Goal: Task Accomplishment & Management: Use online tool/utility

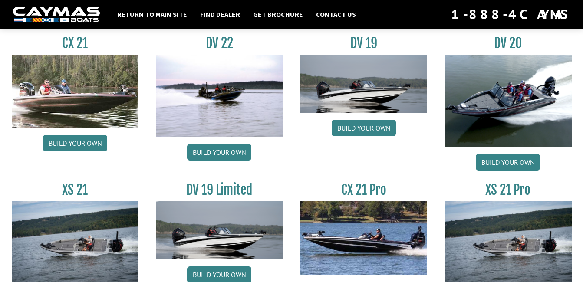
scroll to position [1041, 0]
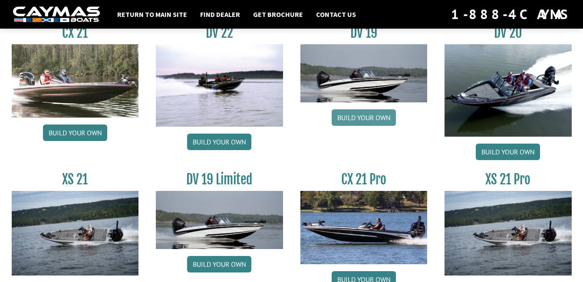
click at [363, 118] on link "Build your own" at bounding box center [364, 117] width 64 height 16
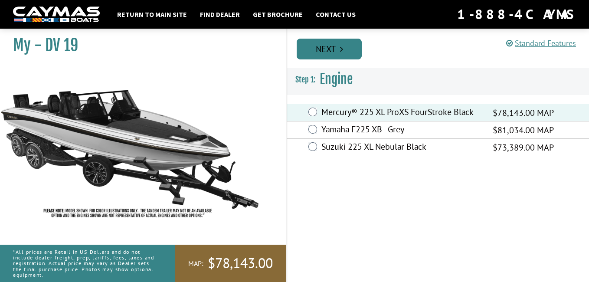
click at [327, 46] on link "Next" at bounding box center [329, 49] width 65 height 21
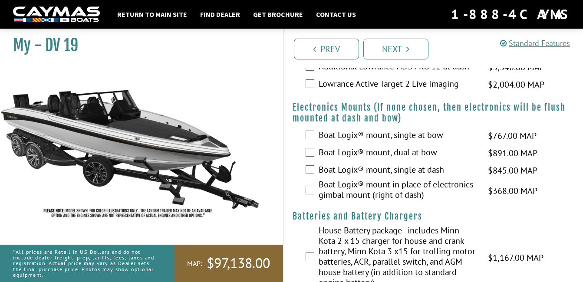
scroll to position [781, 0]
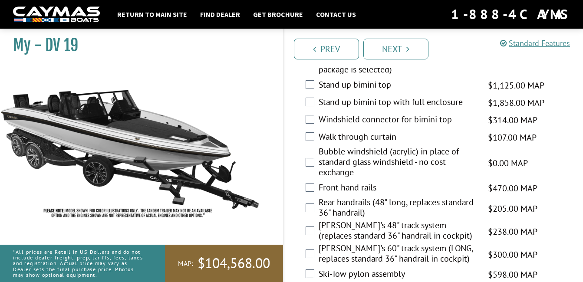
scroll to position [1545, 0]
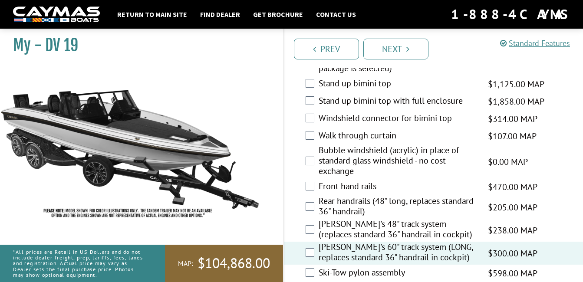
click at [296, 242] on div "Bert's 60" track system (LONG, replaces standard 36" handrail in cockpit) $300.…" at bounding box center [433, 253] width 299 height 23
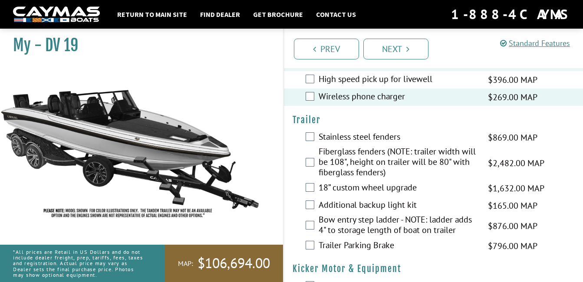
scroll to position [2222, 0]
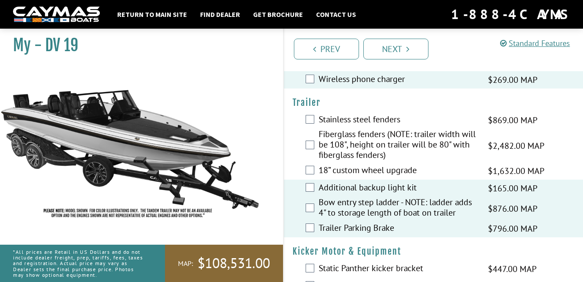
click at [294, 129] on div "Fiberglass fenders (NOTE: trailer width will be 108", height on trailer will be…" at bounding box center [433, 145] width 299 height 33
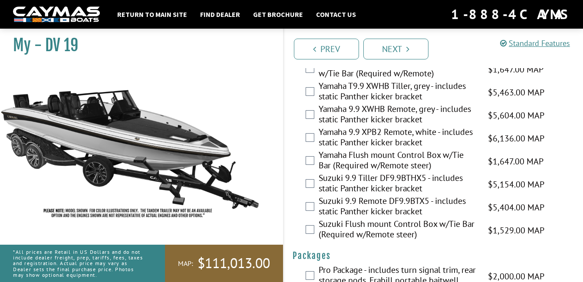
scroll to position [2552, 0]
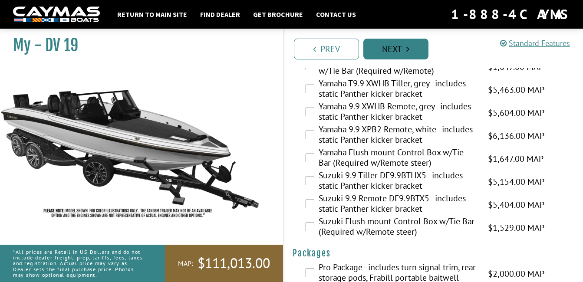
click at [402, 47] on link "Next" at bounding box center [395, 49] width 65 height 21
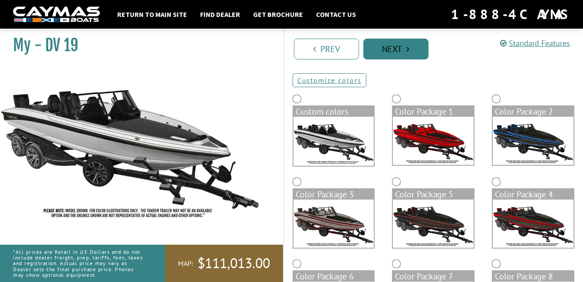
scroll to position [0, 0]
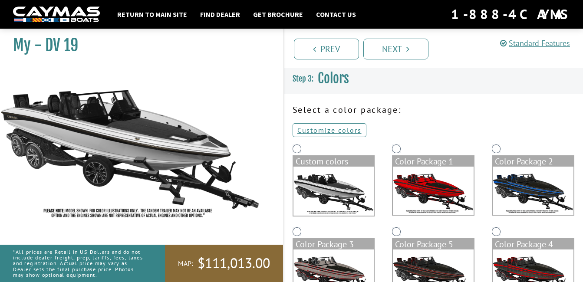
click at [407, 187] on img at bounding box center [433, 191] width 81 height 48
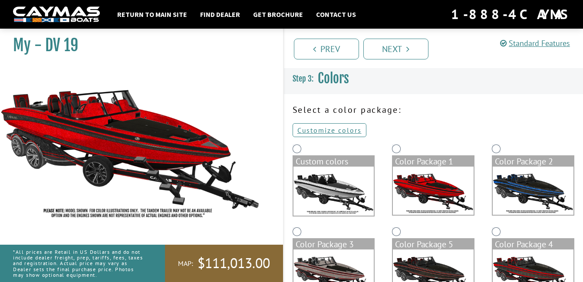
click at [512, 176] on img at bounding box center [533, 191] width 81 height 48
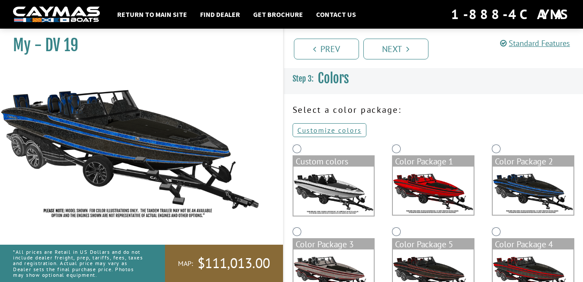
click at [355, 271] on img at bounding box center [333, 274] width 81 height 48
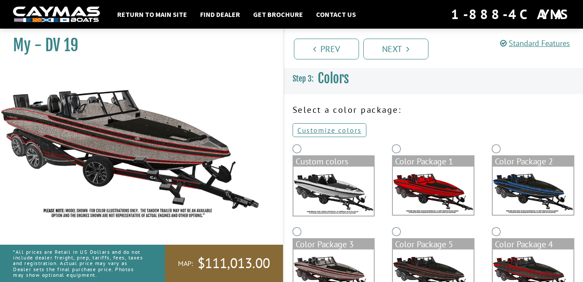
click at [407, 267] on img at bounding box center [433, 274] width 81 height 48
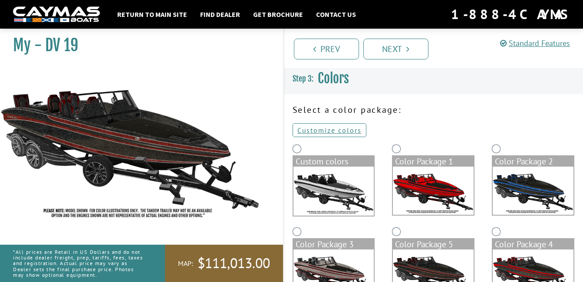
click at [512, 257] on img at bounding box center [533, 274] width 81 height 48
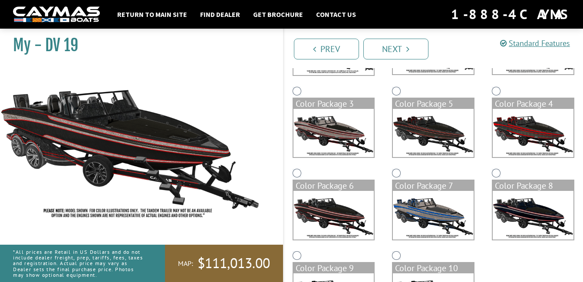
scroll to position [173, 0]
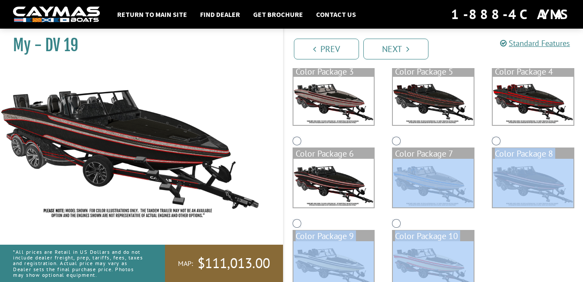
drag, startPoint x: 512, startPoint y: 257, endPoint x: 412, endPoint y: 186, distance: 122.7
click at [412, 186] on div "Custom colors Color Package 1 Color Package 2 Color Package 3 Color Package 5 C…" at bounding box center [433, 134] width 299 height 329
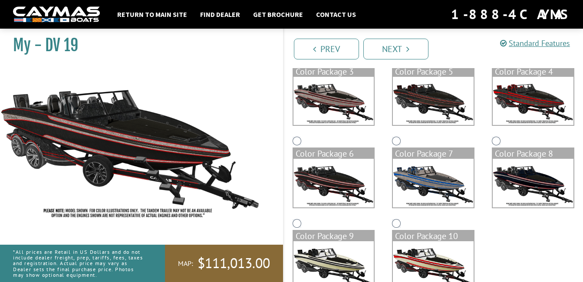
click at [487, 238] on div "Custom colors Color Package 1 Color Package 2 Color Package 3 Color Package 5 C…" at bounding box center [433, 134] width 299 height 329
click at [352, 261] on img at bounding box center [333, 265] width 81 height 48
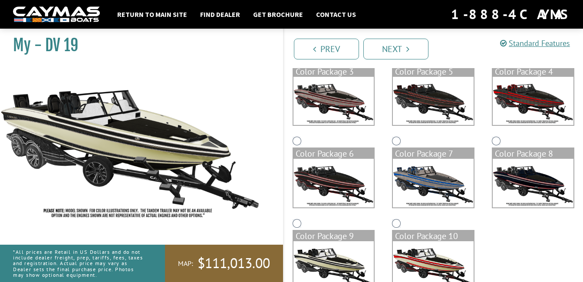
click at [404, 268] on img at bounding box center [433, 265] width 81 height 48
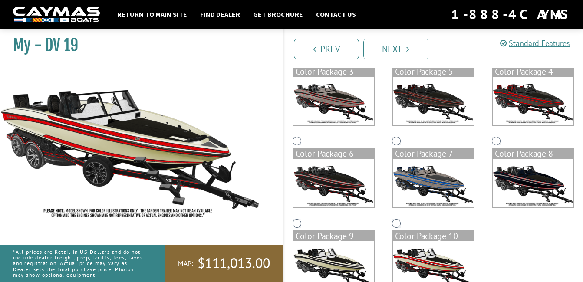
click at [509, 180] on img at bounding box center [533, 183] width 81 height 48
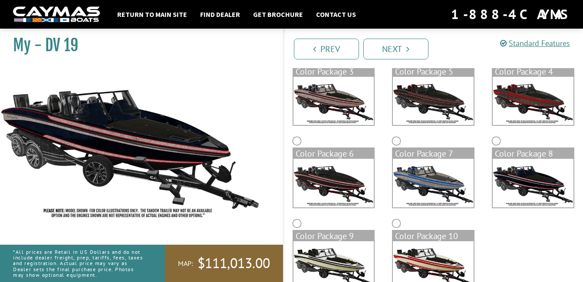
click at [440, 186] on img at bounding box center [433, 183] width 81 height 48
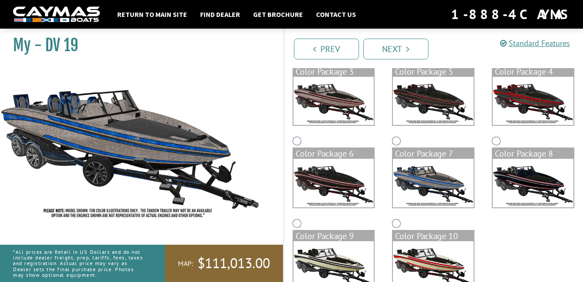
click at [341, 183] on img at bounding box center [333, 183] width 81 height 48
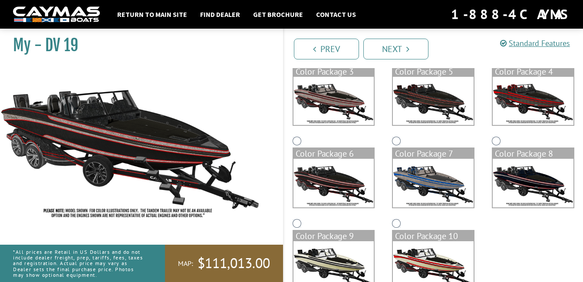
click at [511, 104] on img at bounding box center [533, 101] width 81 height 48
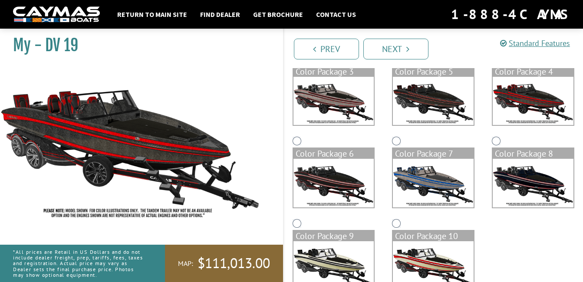
click at [435, 109] on img at bounding box center [433, 101] width 81 height 48
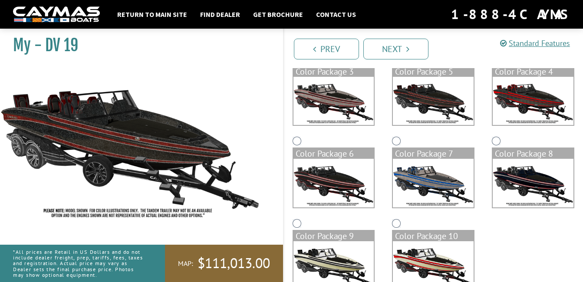
click at [342, 187] on img at bounding box center [333, 183] width 81 height 48
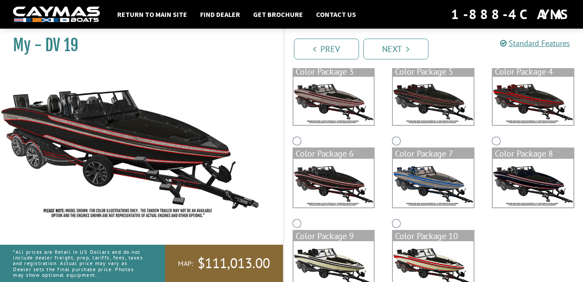
click at [420, 103] on img at bounding box center [433, 101] width 81 height 48
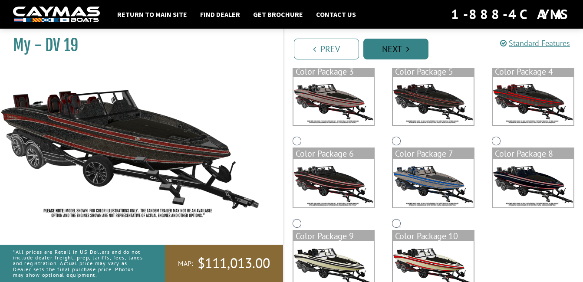
click at [403, 48] on link "Next" at bounding box center [395, 49] width 65 height 21
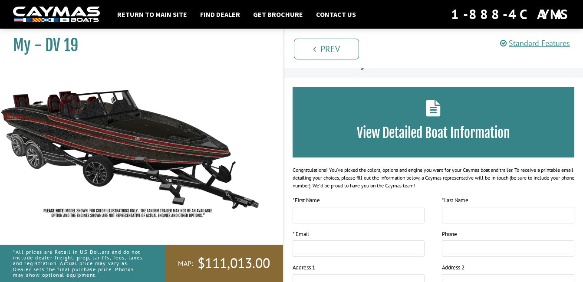
scroll to position [17, 0]
